Goal: Information Seeking & Learning: Learn about a topic

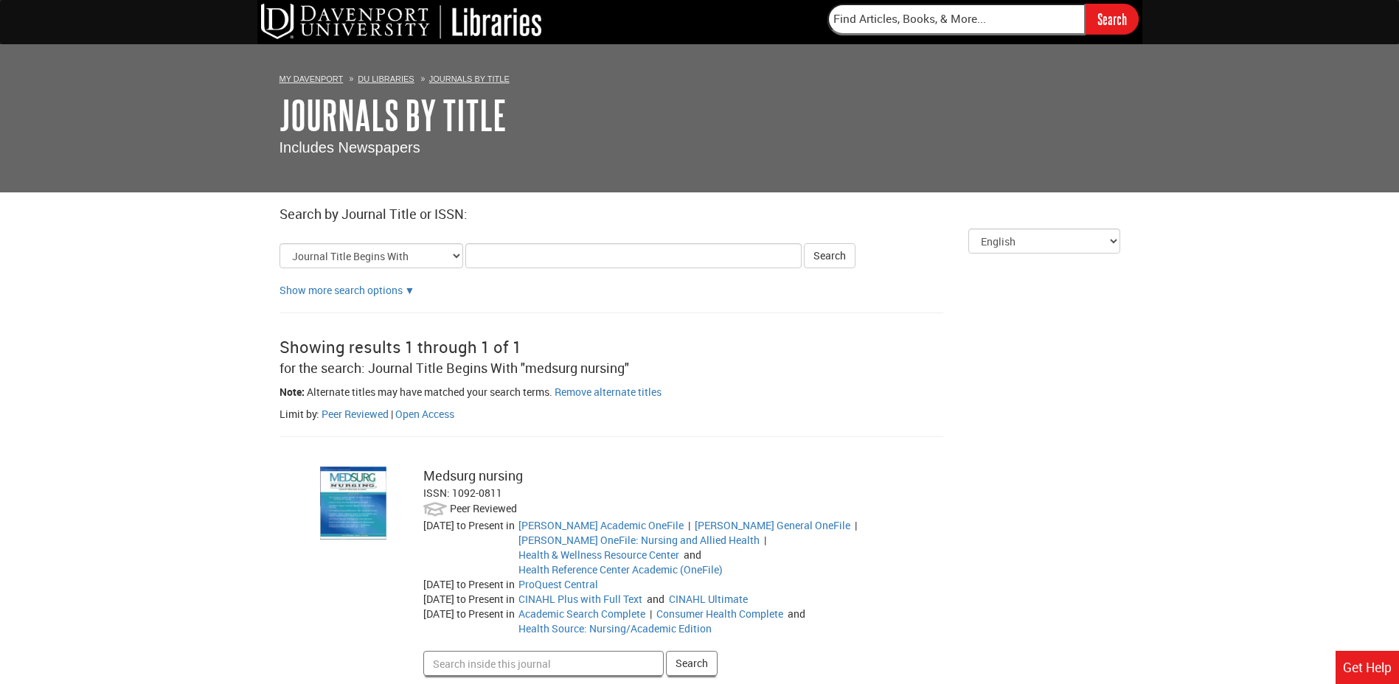
scroll to position [80, 0]
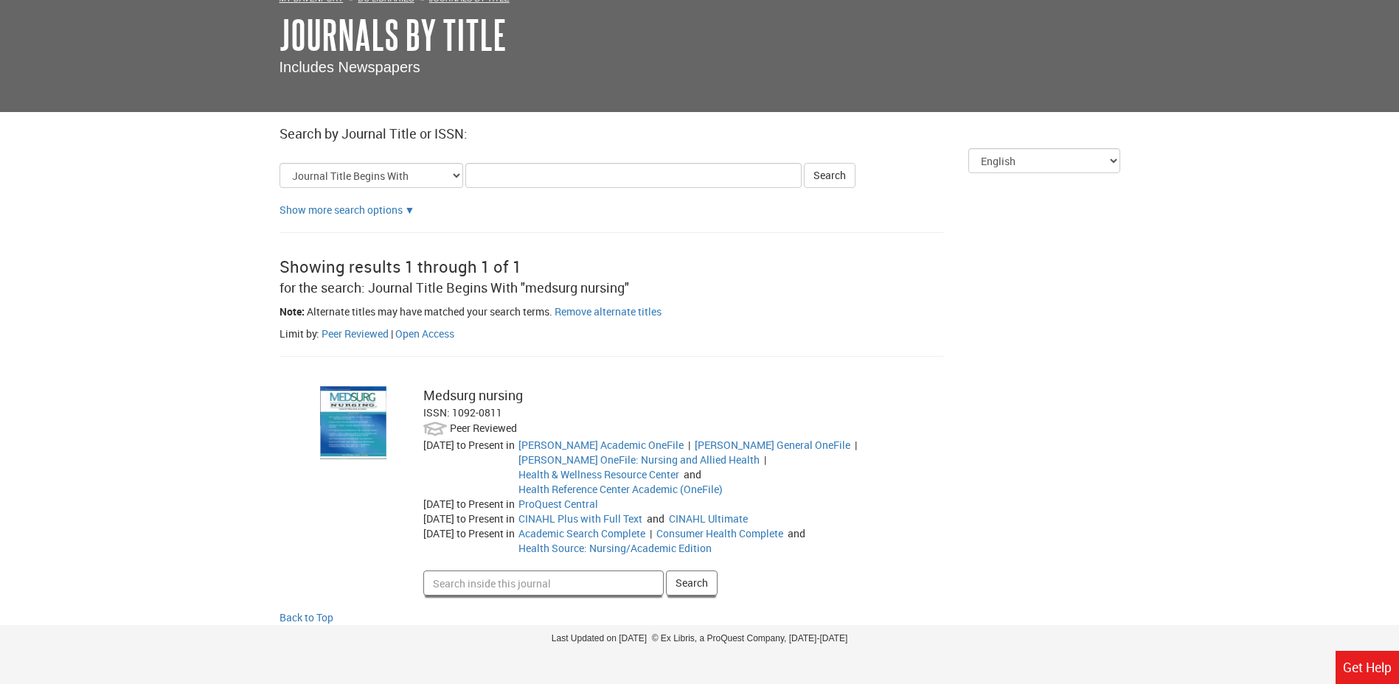
click at [514, 571] on input "Search inside this journal" at bounding box center [543, 583] width 240 height 25
type input "a"
type input "uti concerns for elderly"
click at [666, 571] on button "Search" at bounding box center [692, 583] width 52 height 25
click at [348, 444] on img at bounding box center [353, 422] width 66 height 72
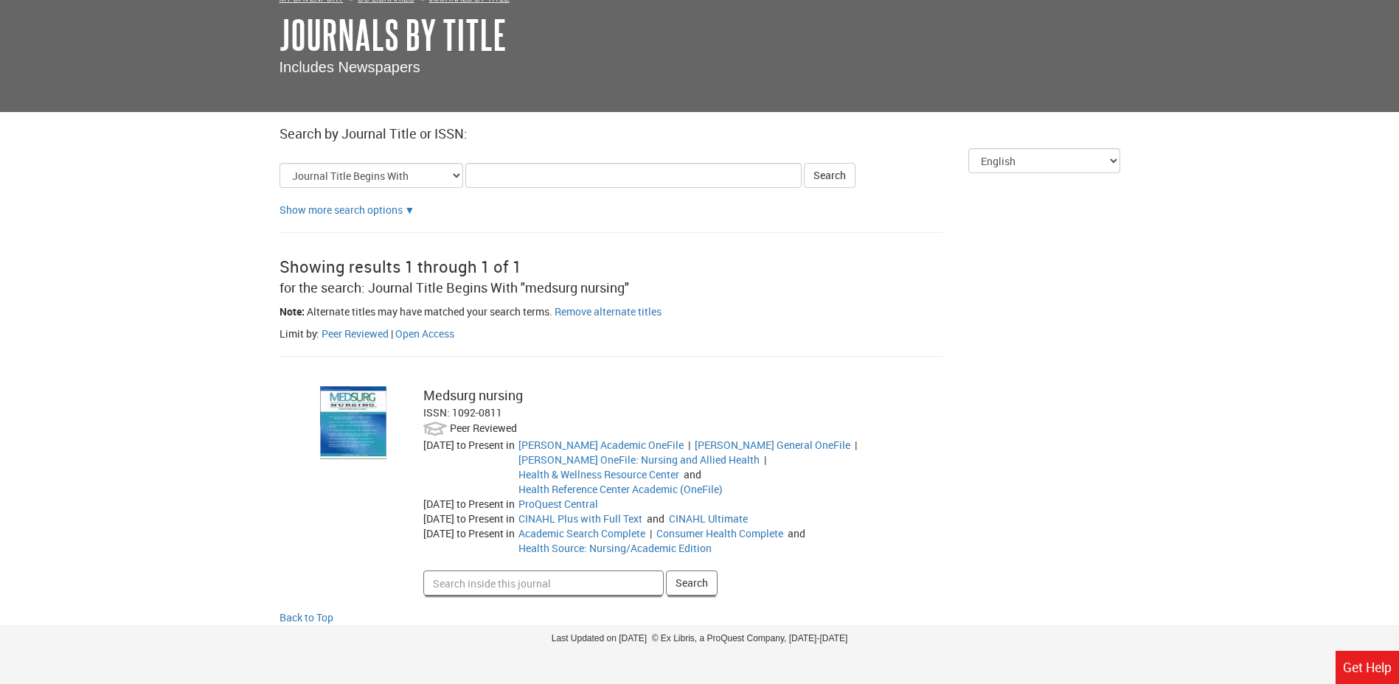
click at [466, 395] on div "Medsurg nursing" at bounding box center [664, 395] width 482 height 19
click at [486, 430] on span "Peer Reviewed" at bounding box center [483, 428] width 67 height 14
click at [413, 335] on link "Open Access" at bounding box center [424, 334] width 59 height 14
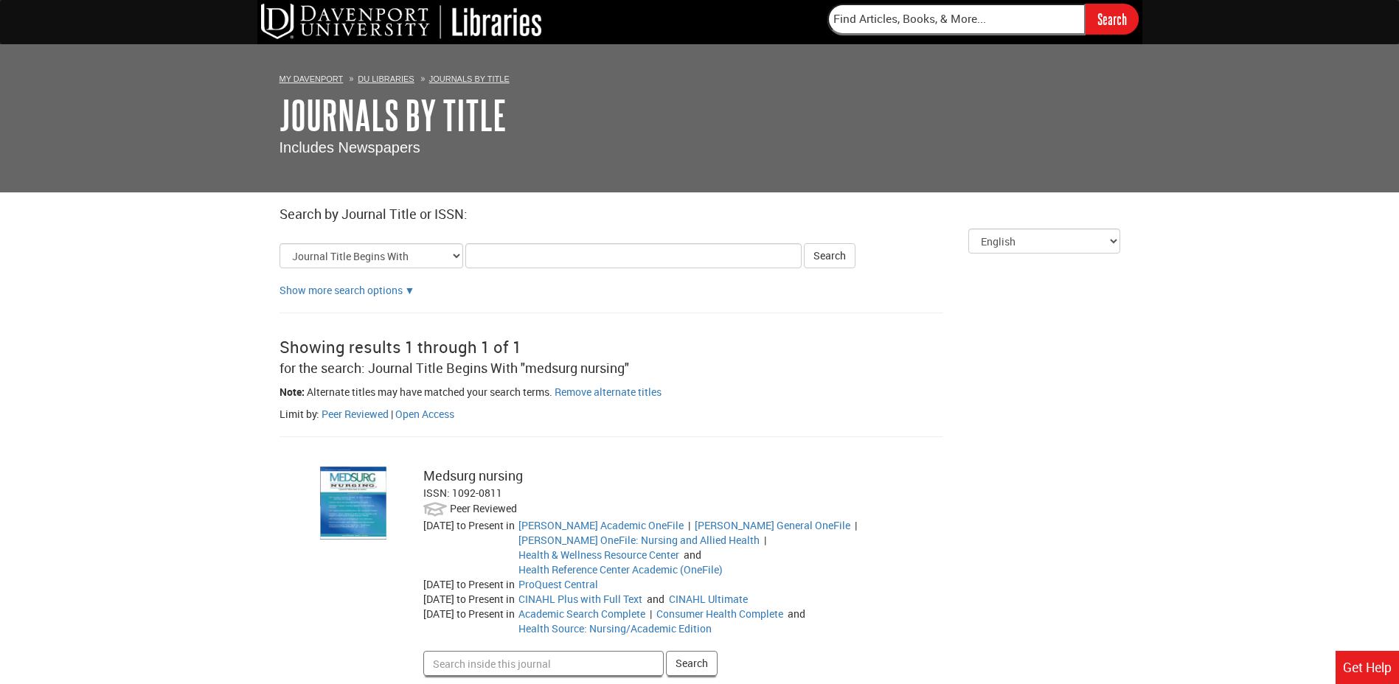
scroll to position [80, 0]
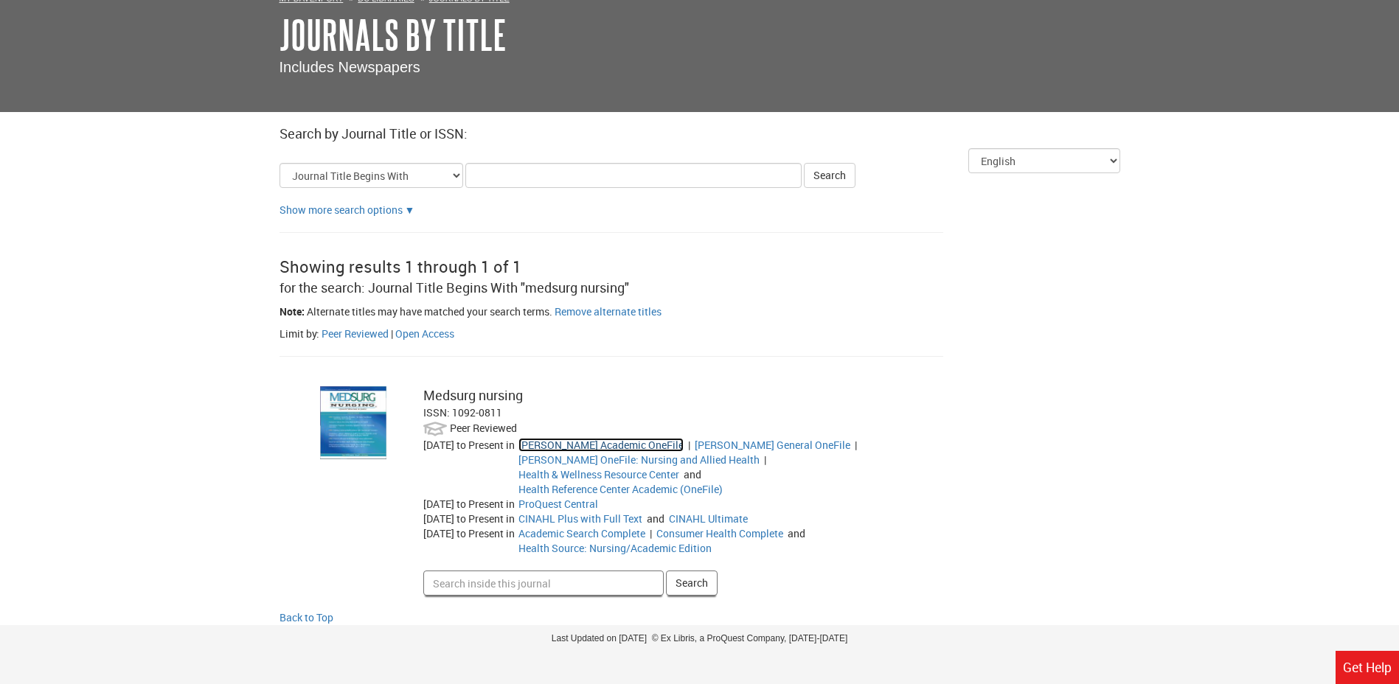
click at [592, 447] on link "[PERSON_NAME] Academic OneFile" at bounding box center [600, 445] width 165 height 14
click at [597, 527] on link "Academic Search Complete" at bounding box center [581, 534] width 127 height 14
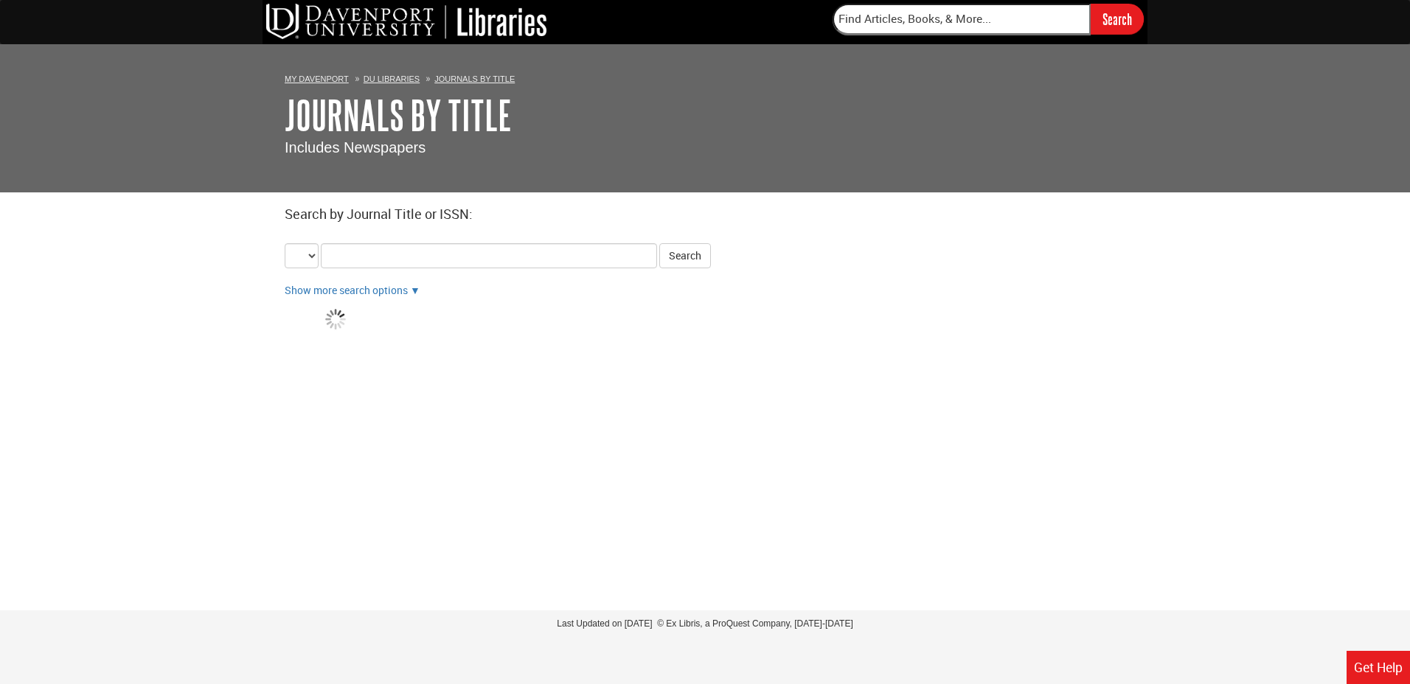
select select "alternate_title_begins"
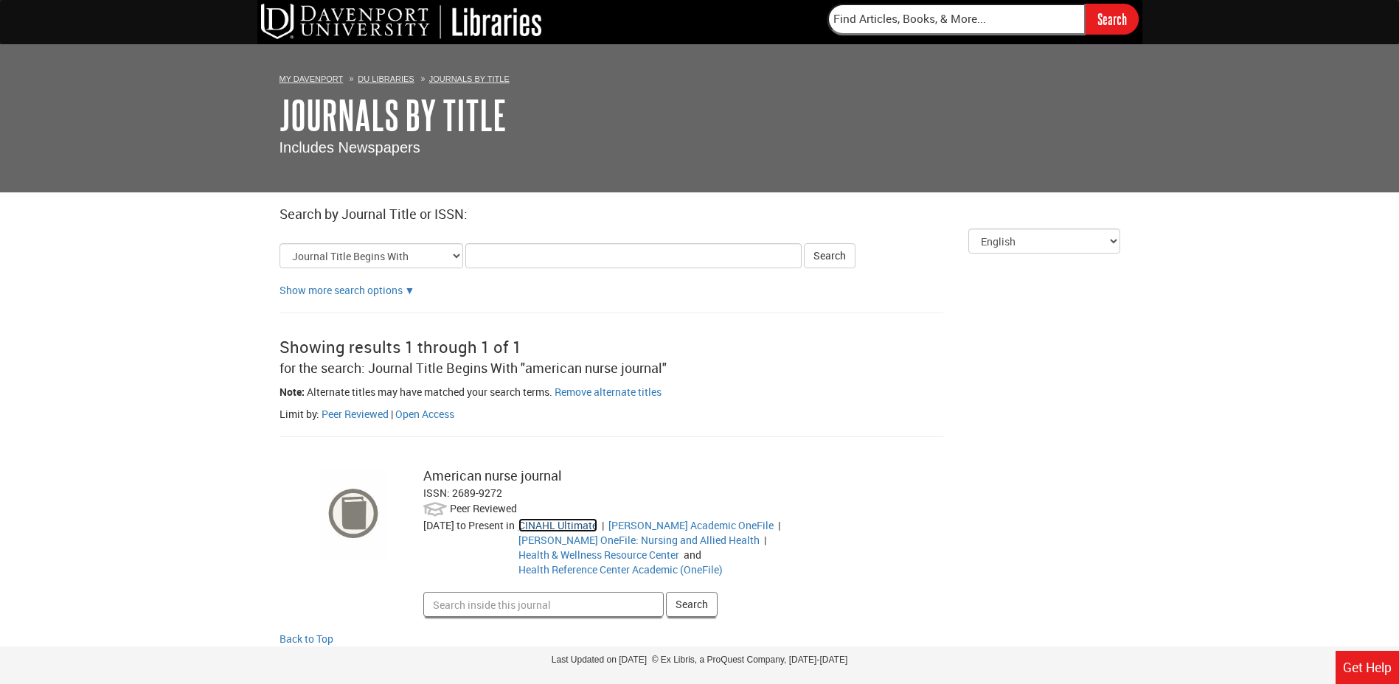
click at [597, 523] on link "CINAHL Ultimate" at bounding box center [557, 525] width 79 height 14
